Goal: Task Accomplishment & Management: Use online tool/utility

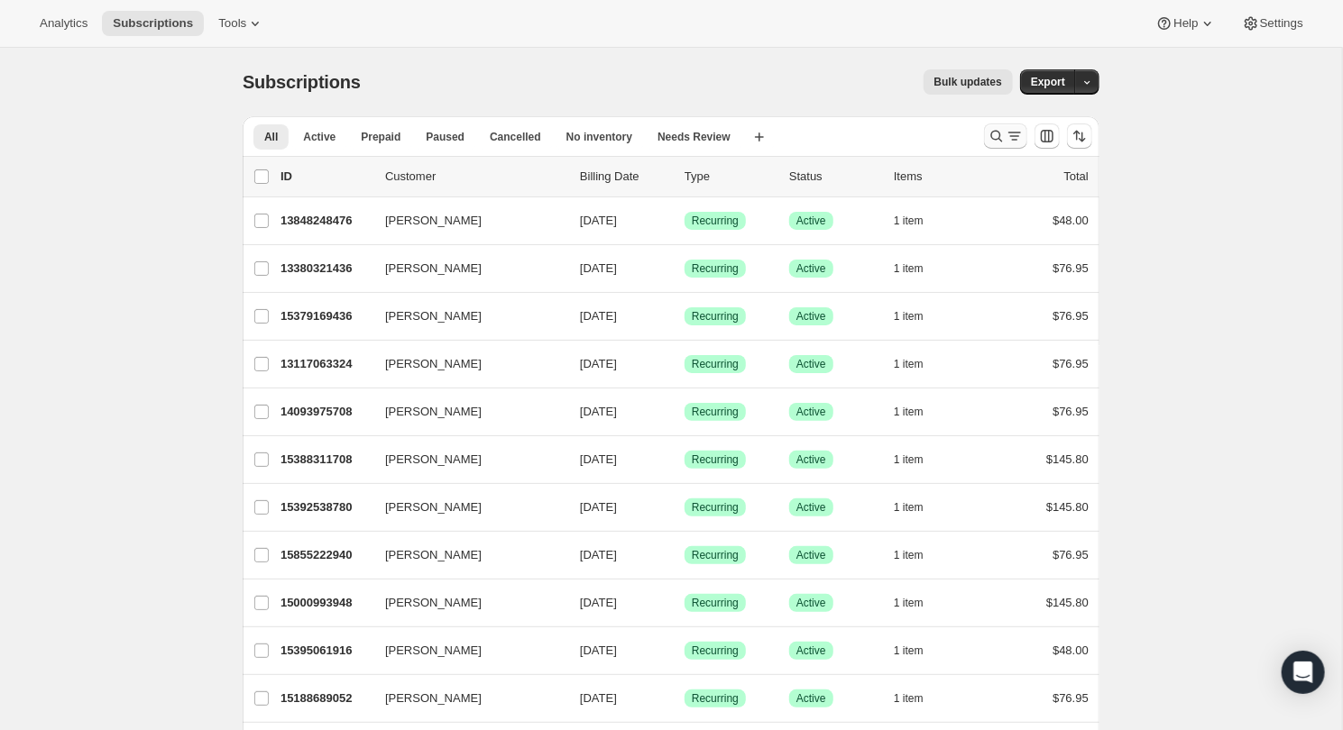
click at [991, 135] on icon "Search and filter results" at bounding box center [997, 137] width 12 height 12
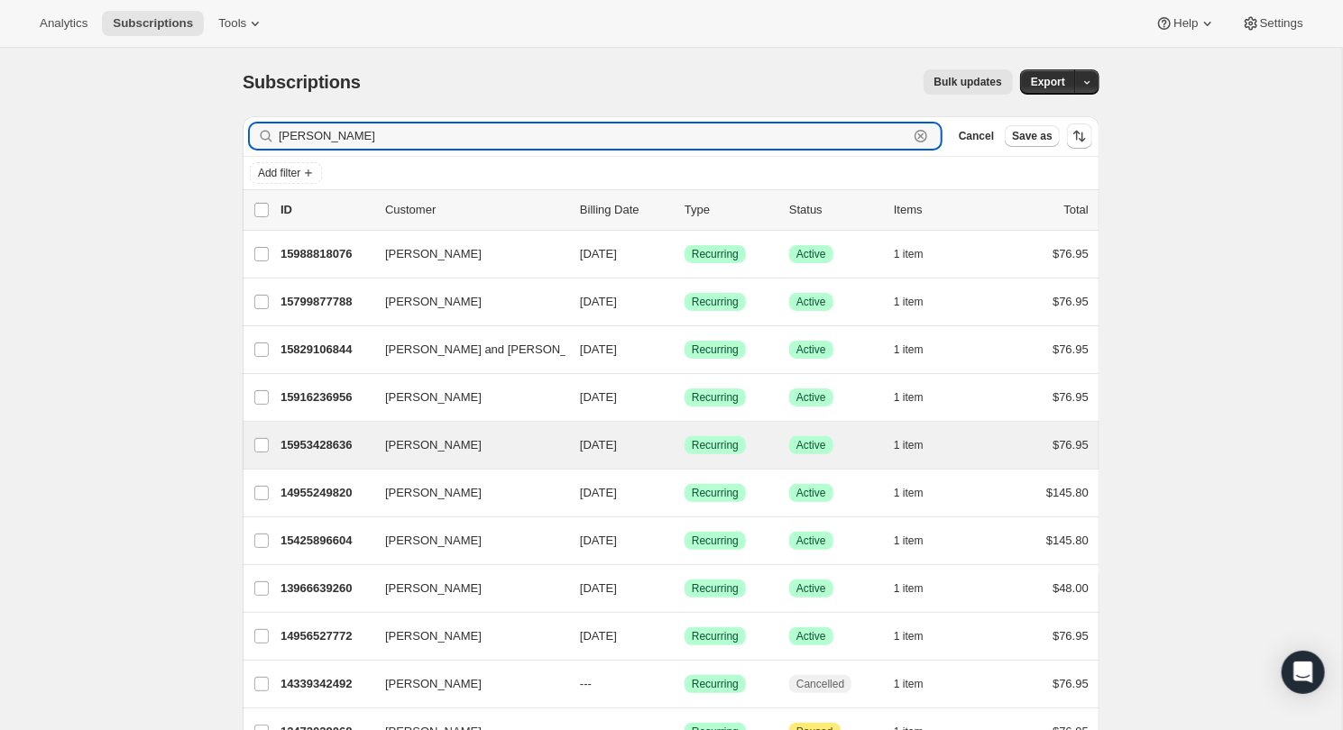
scroll to position [3, 0]
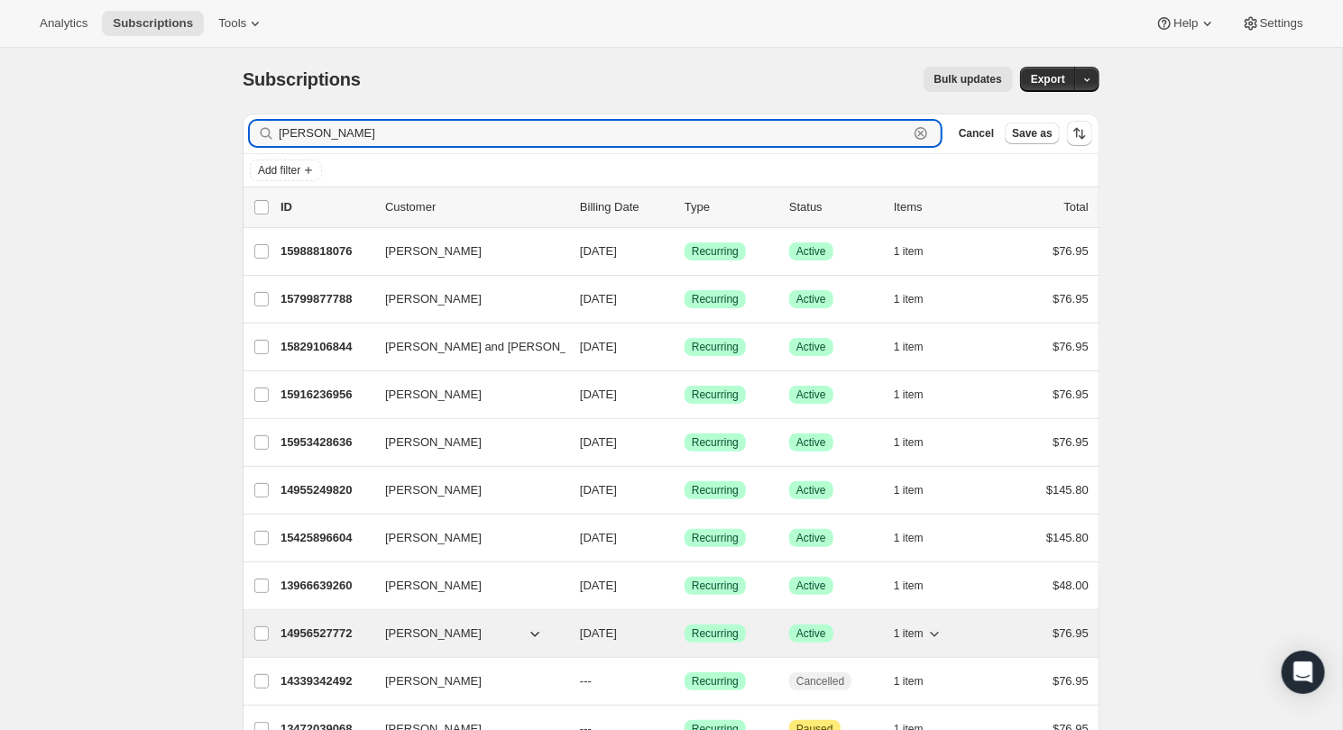
type input "[PERSON_NAME]"
click at [319, 625] on p "14956527772" at bounding box center [325, 634] width 90 height 18
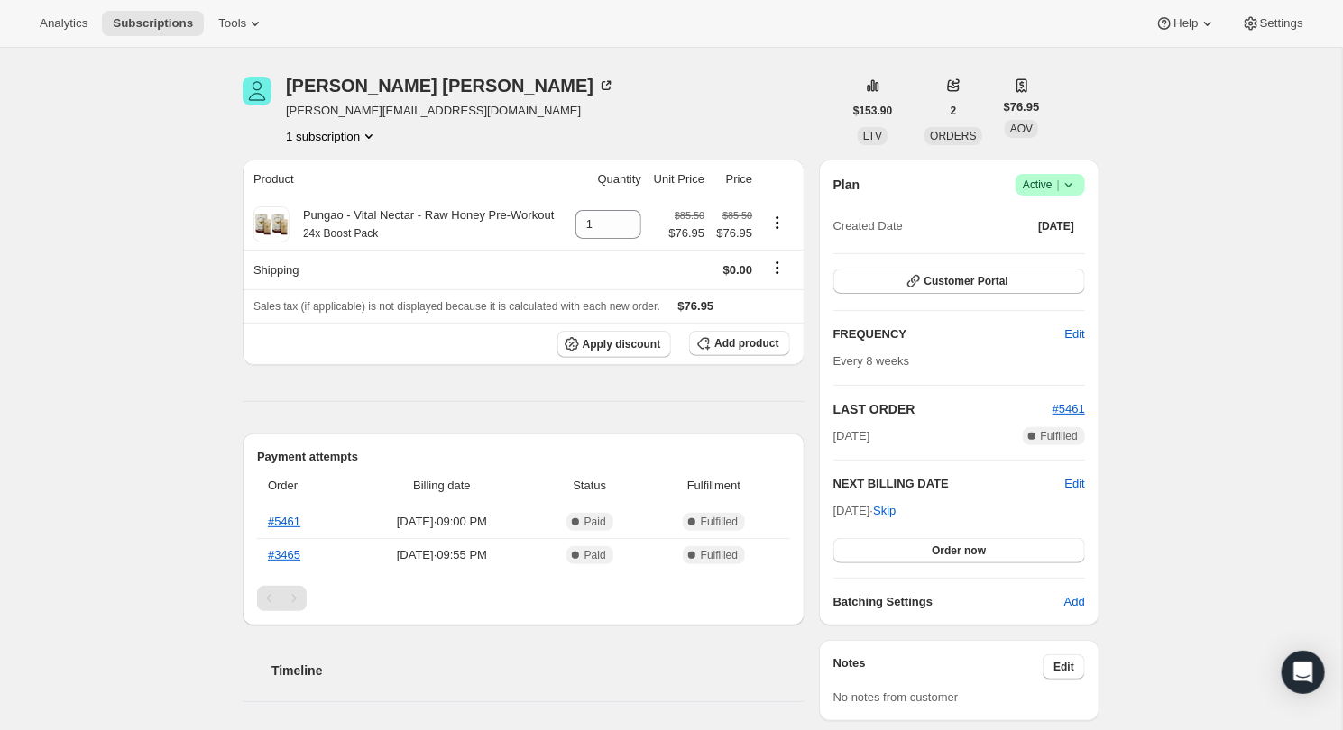
scroll to position [56, 0]
click at [993, 268] on button "Customer Portal" at bounding box center [959, 279] width 252 height 25
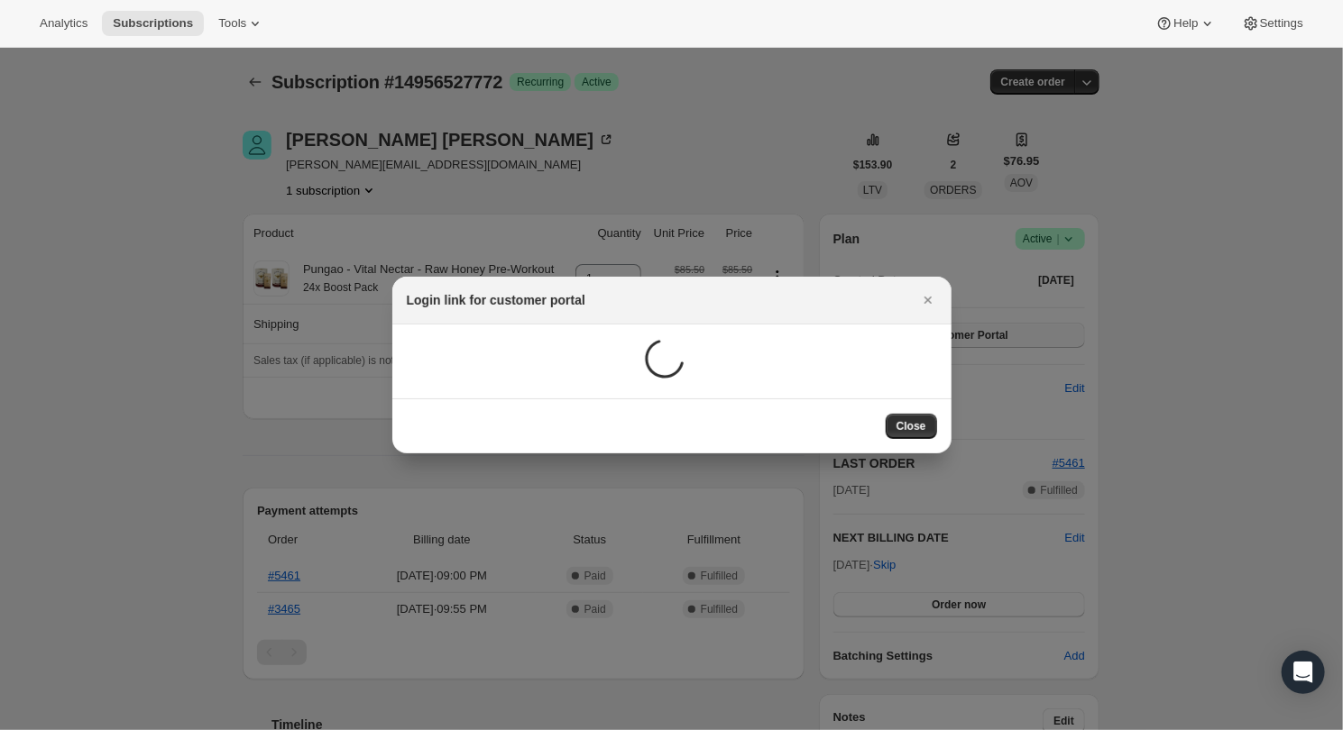
scroll to position [55, 0]
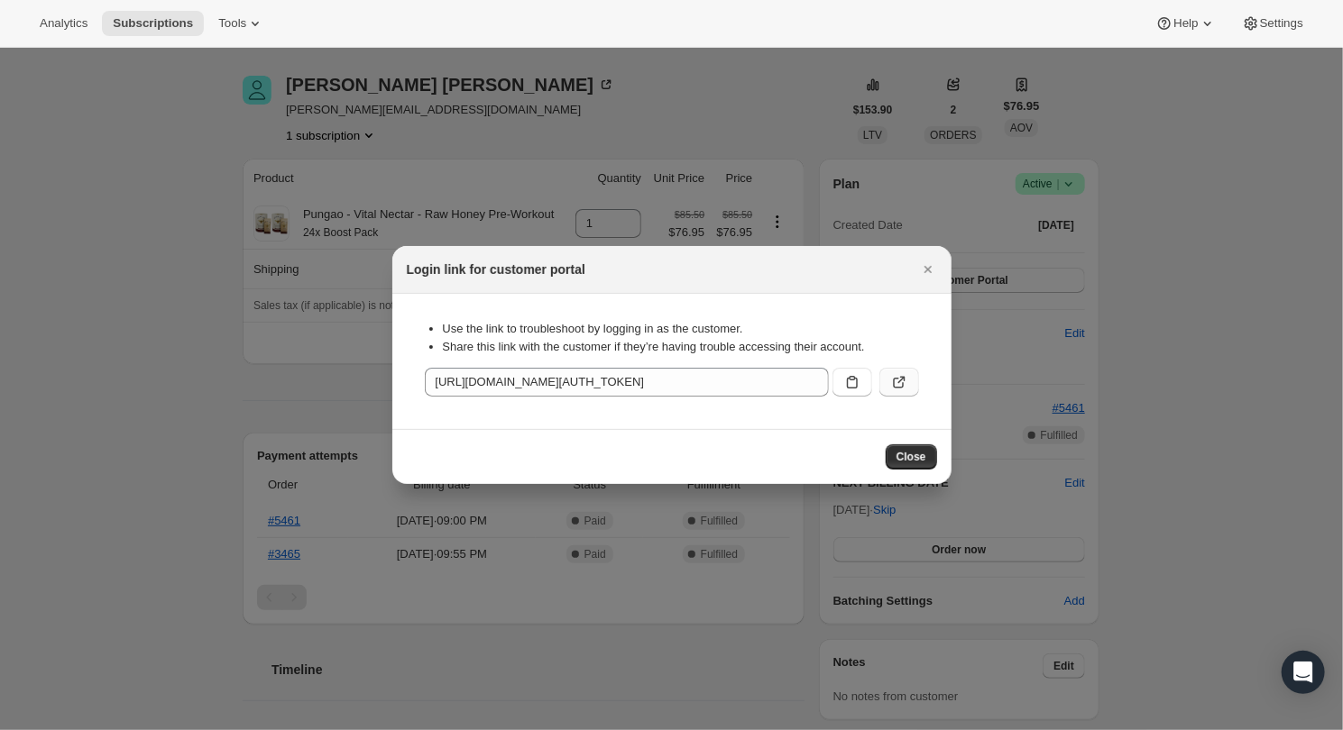
click at [904, 380] on icon ":rek:" at bounding box center [900, 380] width 7 height 7
